Goal: Information Seeking & Learning: Learn about a topic

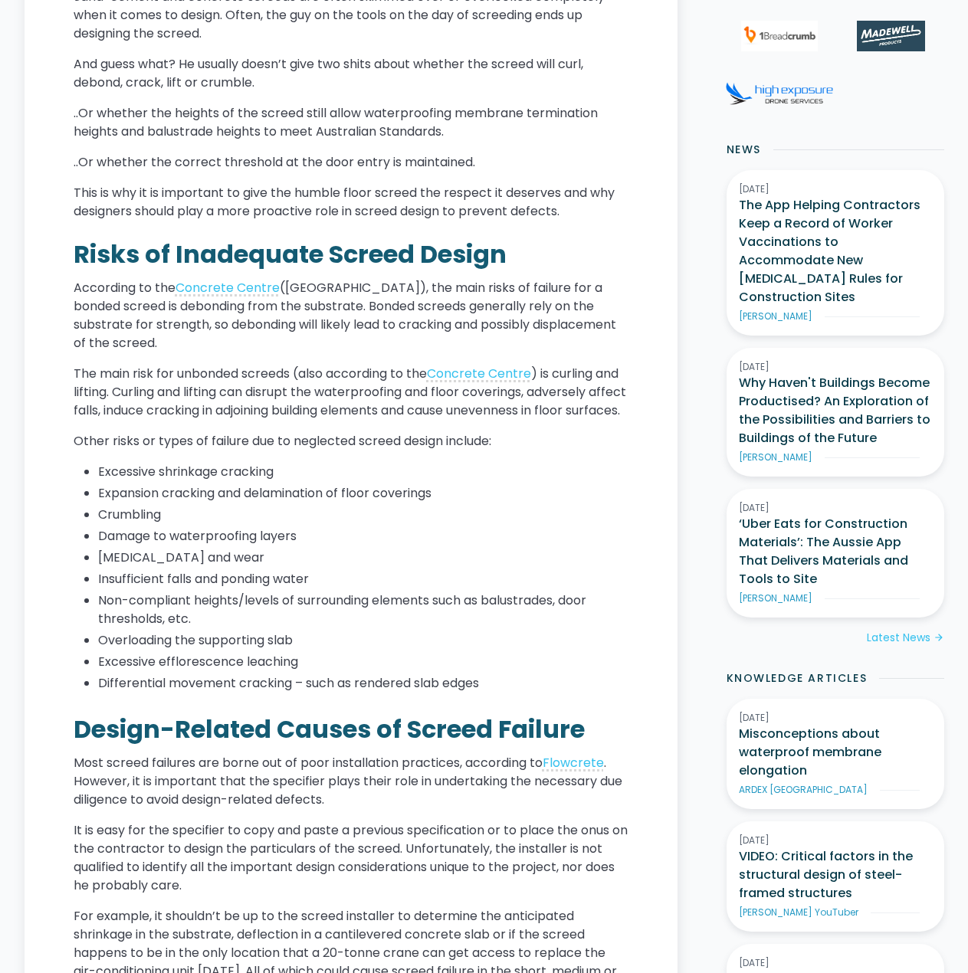
scroll to position [766, 0]
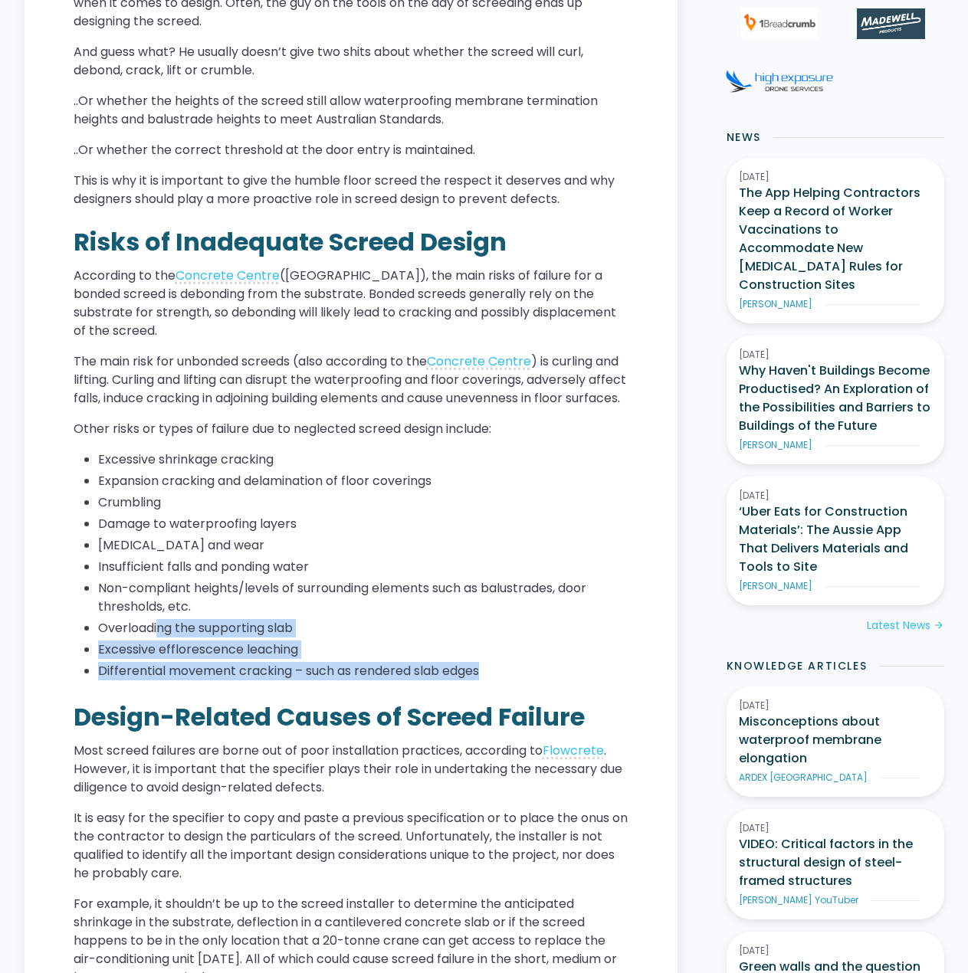
drag, startPoint x: 159, startPoint y: 647, endPoint x: 564, endPoint y: 683, distance: 406.1
click at [560, 683] on ul "Excessive shrinkage cracking Expansion cracking and delamination of floor cover…" at bounding box center [351, 566] width 555 height 233
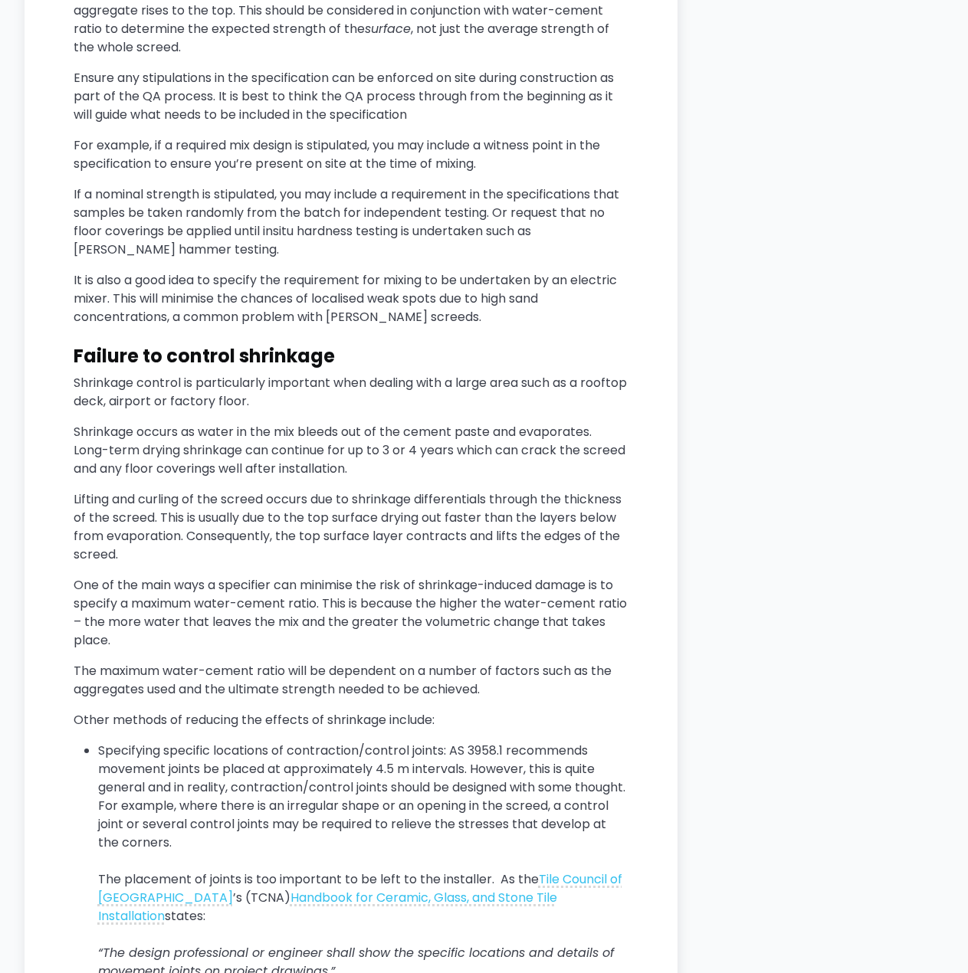
scroll to position [2605, 0]
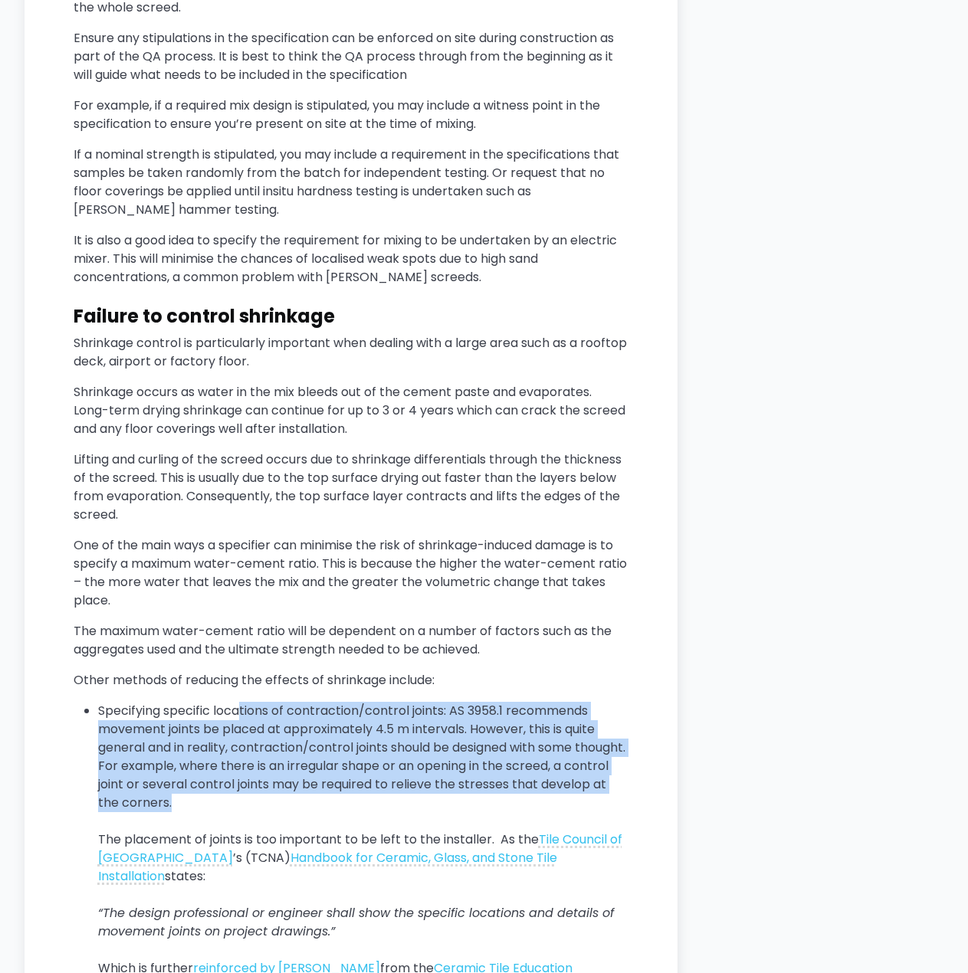
drag, startPoint x: 241, startPoint y: 729, endPoint x: 345, endPoint y: 824, distance: 141.0
click at [345, 824] on li "Specifying specific locations of contraction/control joints: AS 3958.1 recommen…" at bounding box center [363, 886] width 530 height 368
click at [275, 768] on li "Specifying specific locations of contraction/control joints: AS 3958.1 recommen…" at bounding box center [363, 886] width 530 height 368
drag, startPoint x: 252, startPoint y: 742, endPoint x: 375, endPoint y: 837, distance: 155.1
click at [375, 837] on li "Specifying specific locations of contraction/control joints: AS 3958.1 recommen…" at bounding box center [363, 886] width 530 height 368
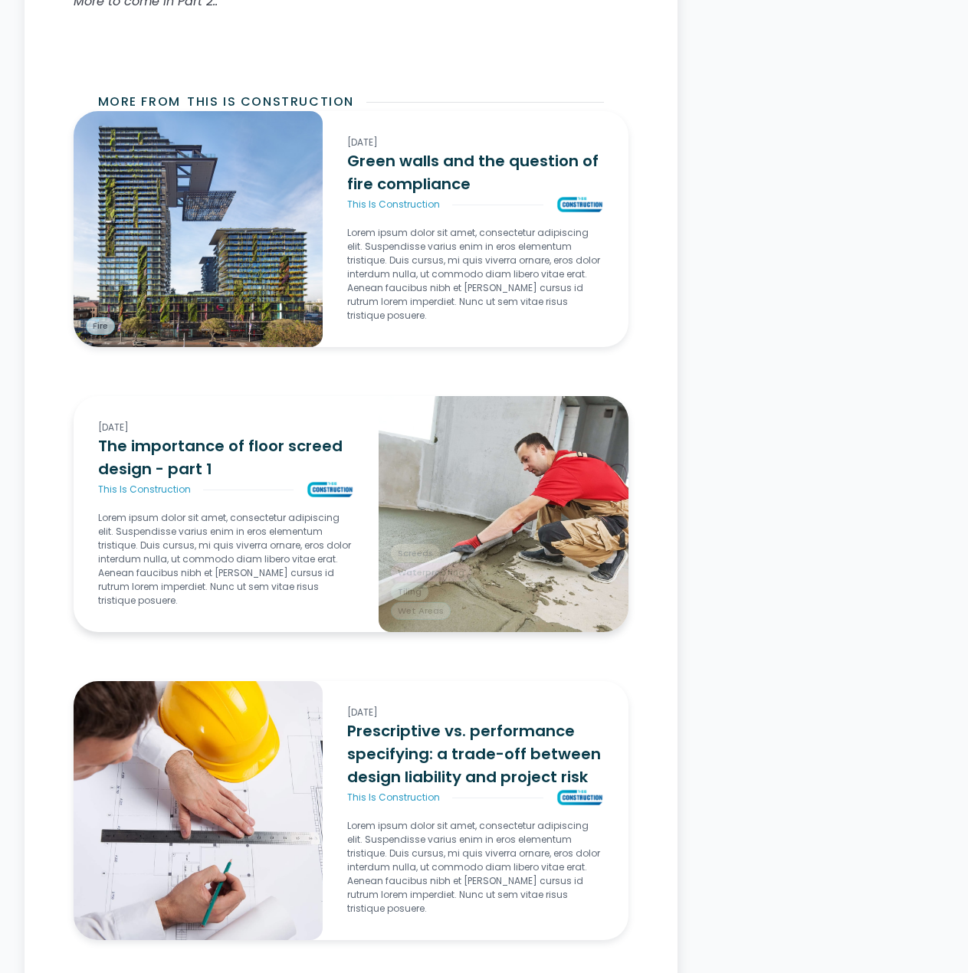
scroll to position [6126, 0]
